Goal: Find contact information: Find contact information

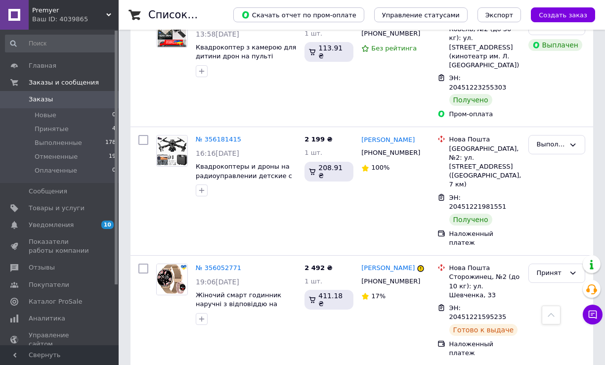
scroll to position [495, 0]
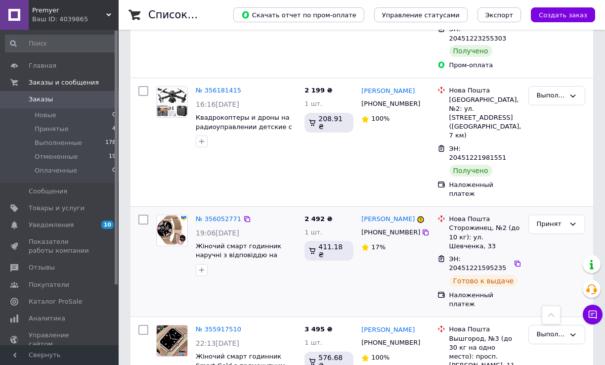
click at [131, 207] on div "№ 356052771 19:06[DATE] Жіночий смарт годинник наручні з відповіддю на дзвінок …" at bounding box center [362, 262] width 463 height 110
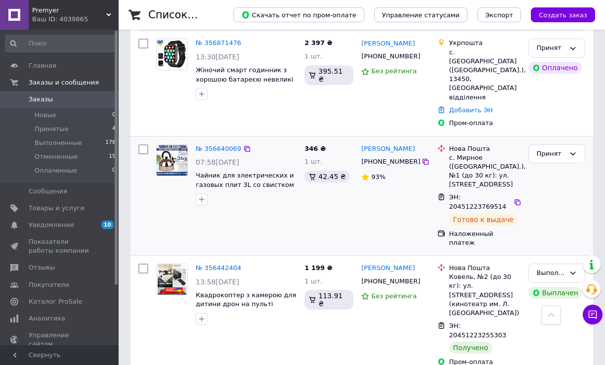
scroll to position [0, 0]
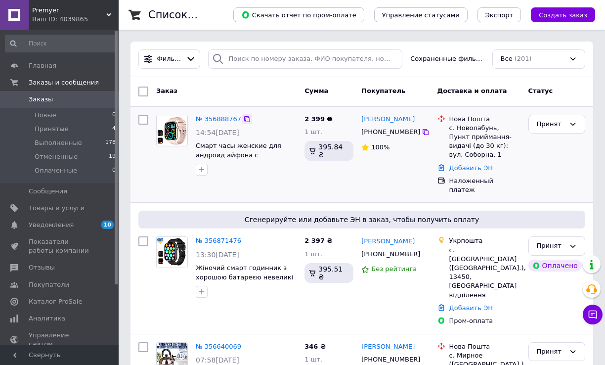
click at [243, 118] on icon at bounding box center [247, 119] width 8 height 8
drag, startPoint x: 412, startPoint y: 111, endPoint x: 380, endPoint y: 113, distance: 32.2
click at [380, 113] on div "[PERSON_NAME] [PHONE_NUMBER] 100%" at bounding box center [396, 155] width 76 height 88
copy link "[PERSON_NAME]"
click at [144, 146] on div at bounding box center [144, 155] width 18 height 88
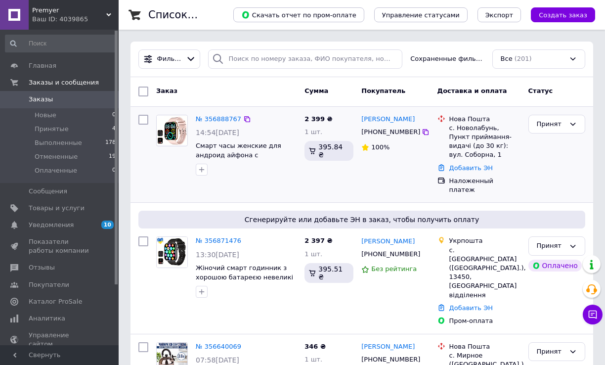
click at [140, 158] on div at bounding box center [144, 155] width 18 height 88
click at [143, 146] on div at bounding box center [144, 155] width 18 height 88
click at [132, 159] on div "№ 356888767 14:54[DATE] Смарт часы женские для андроид айфона с квадратным цифе…" at bounding box center [362, 155] width 463 height 96
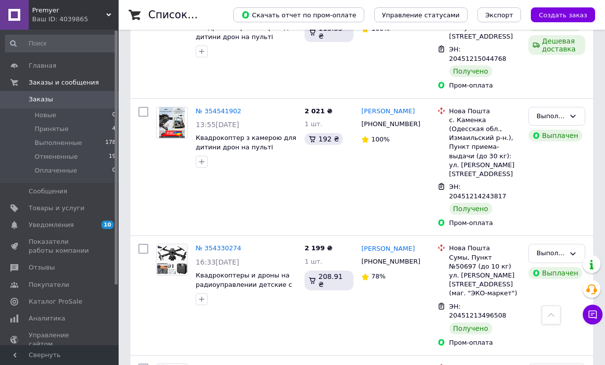
scroll to position [1682, 0]
